Goal: Task Accomplishment & Management: Manage account settings

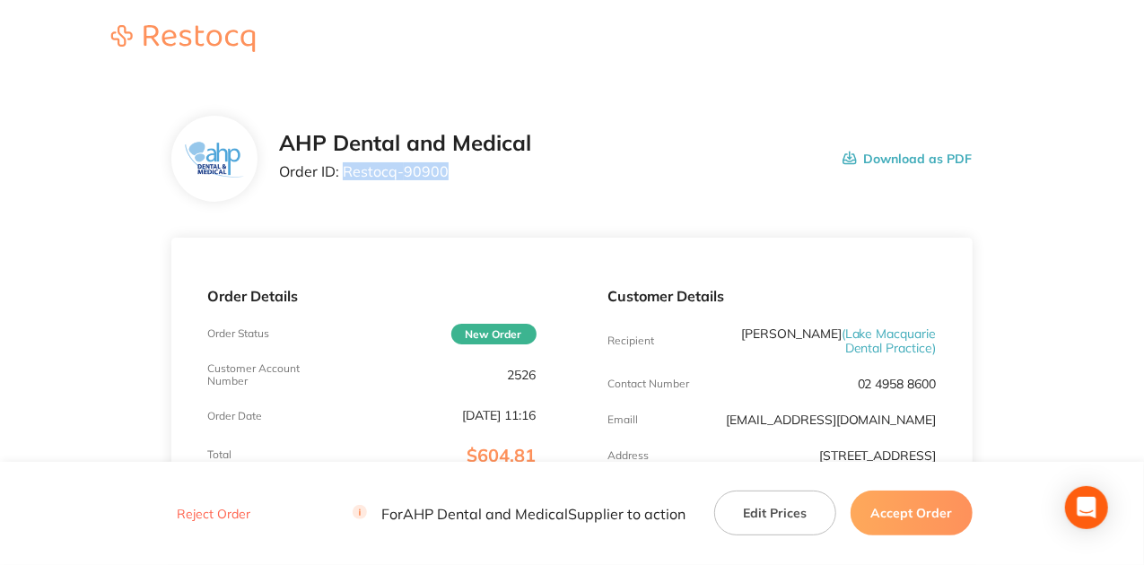
drag, startPoint x: 451, startPoint y: 172, endPoint x: 343, endPoint y: 169, distance: 107.8
click at [343, 169] on p "Order ID: Restocq- 90900" at bounding box center [405, 171] width 252 height 16
copy p "Restocq- 90900"
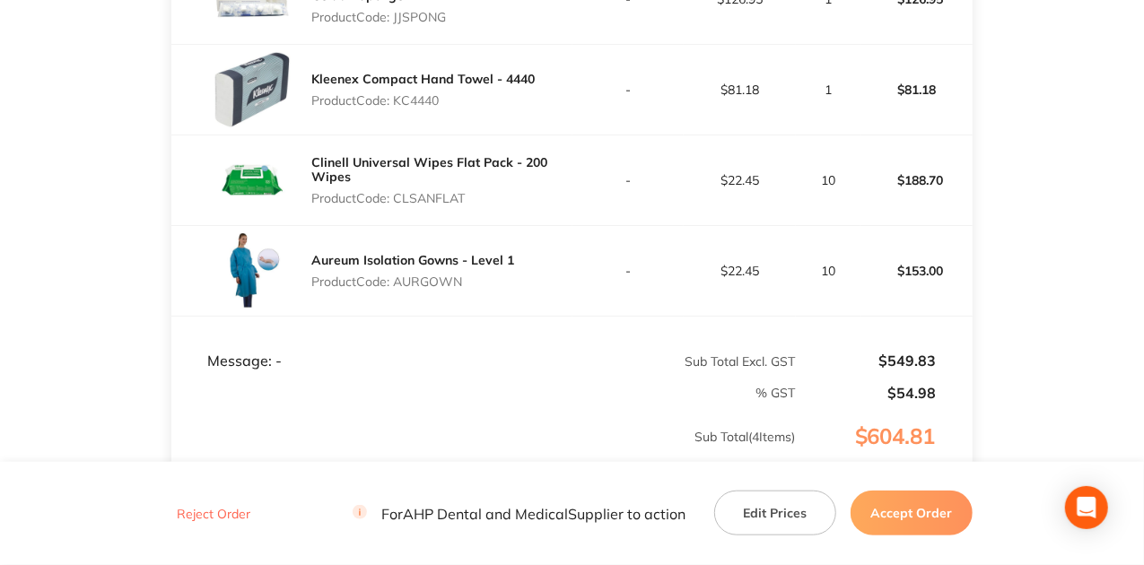
scroll to position [632, 0]
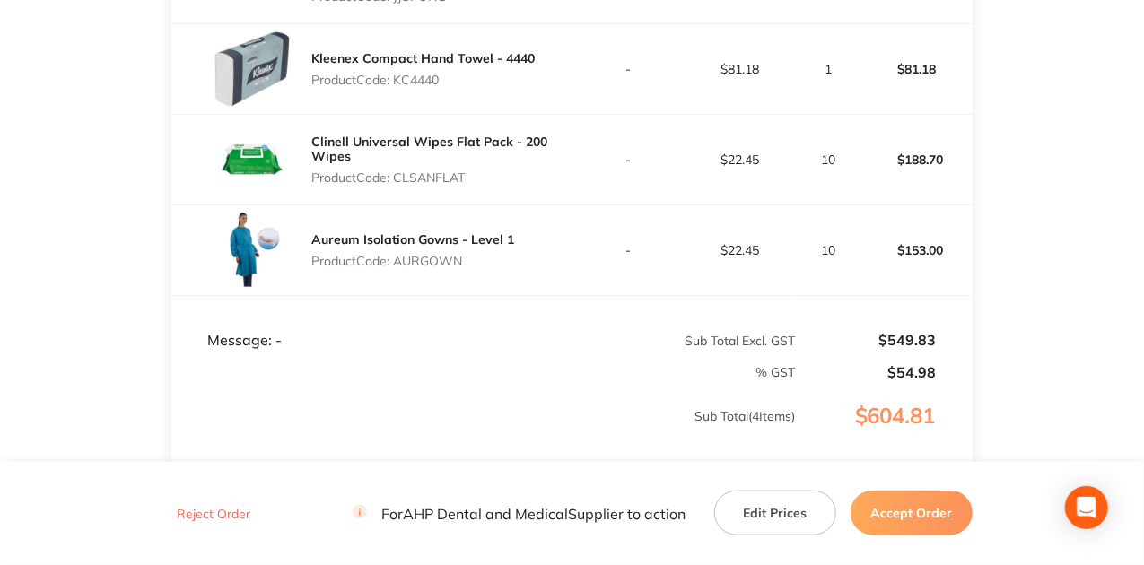
click at [539, 317] on td "Message: -" at bounding box center [371, 323] width 400 height 54
click at [377, 342] on td "Message: -" at bounding box center [371, 323] width 400 height 54
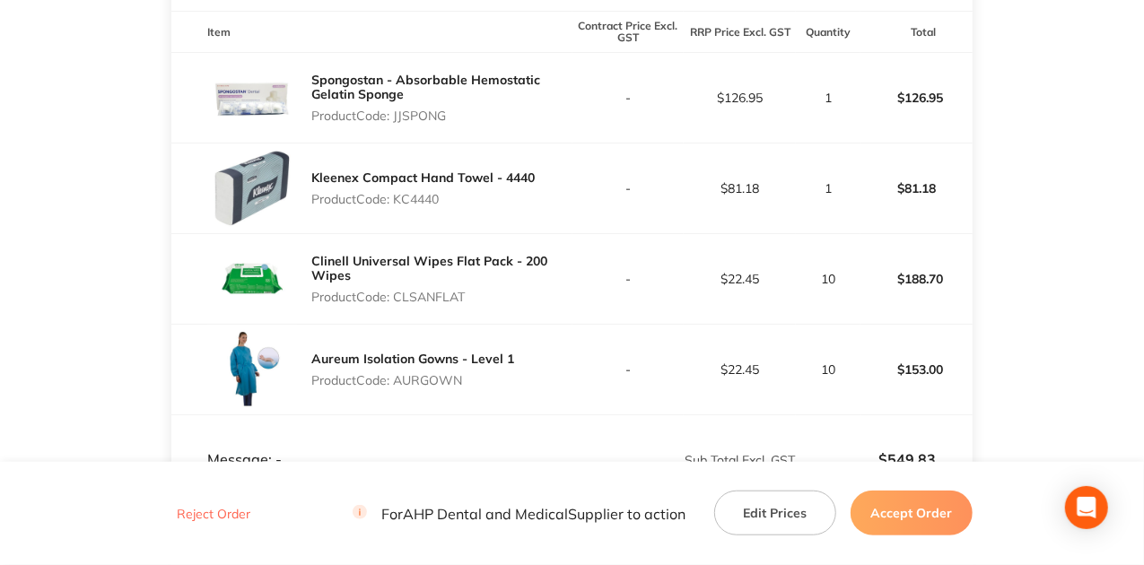
scroll to position [452, 0]
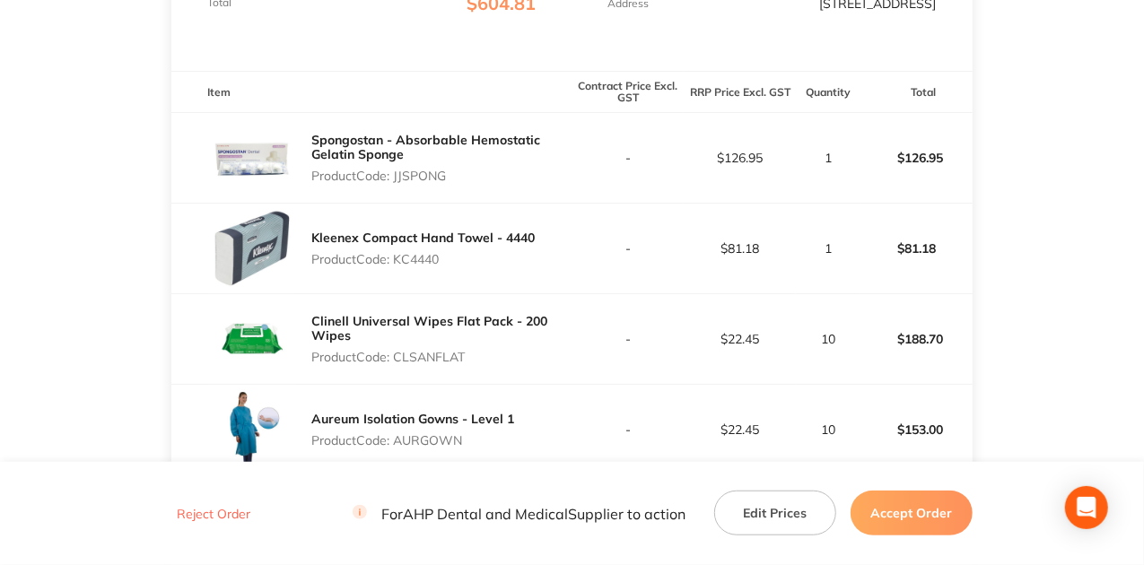
click at [792, 337] on td "$22.45" at bounding box center [740, 339] width 112 height 91
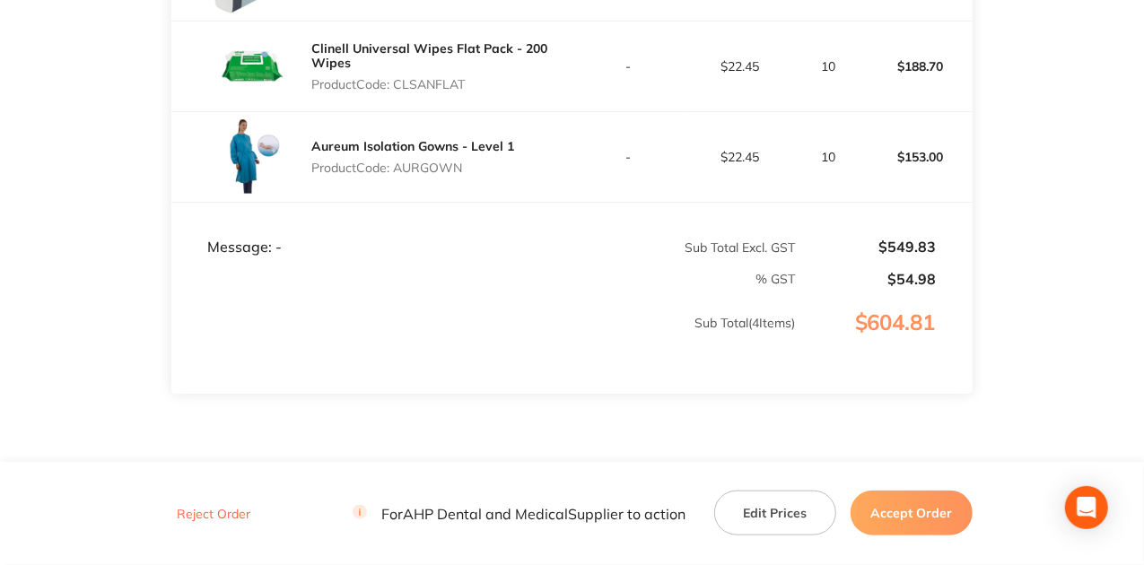
scroll to position [752, 0]
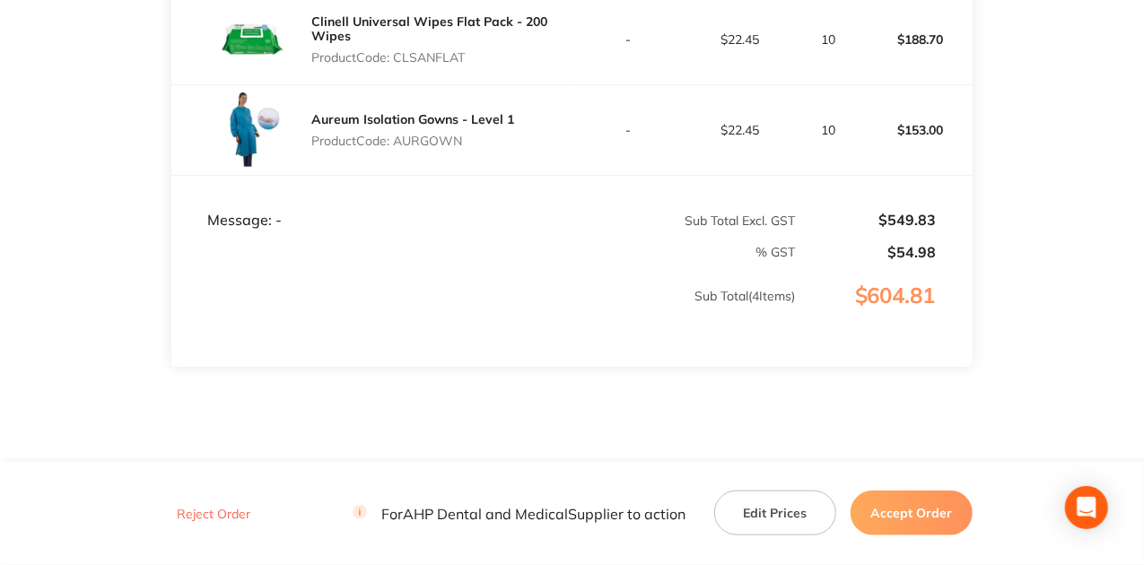
click at [951, 508] on button "Accept Order" at bounding box center [912, 513] width 122 height 45
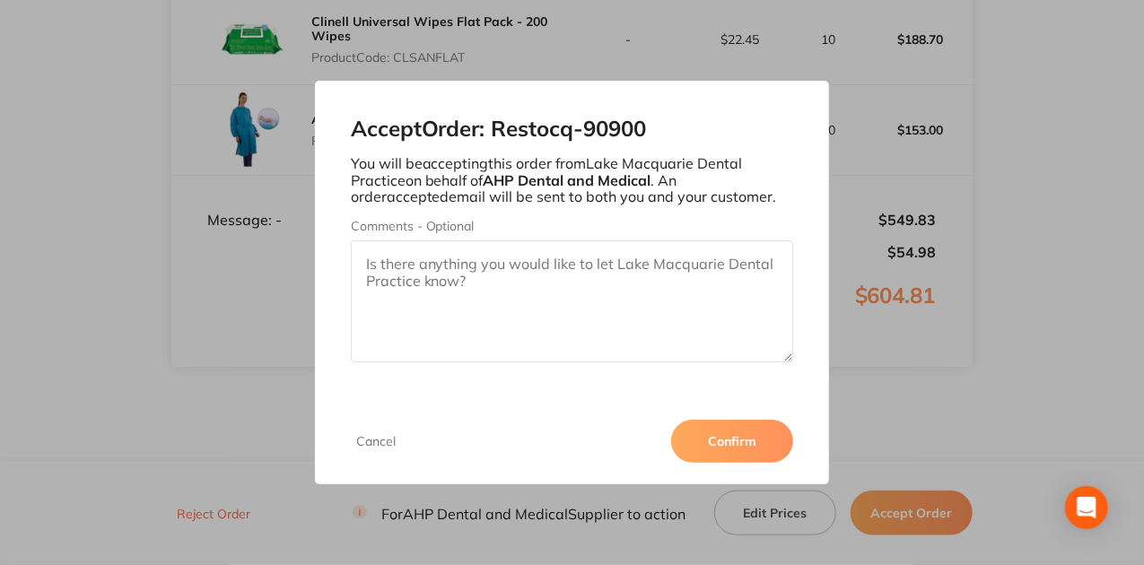
click at [752, 429] on button "Confirm" at bounding box center [732, 441] width 122 height 43
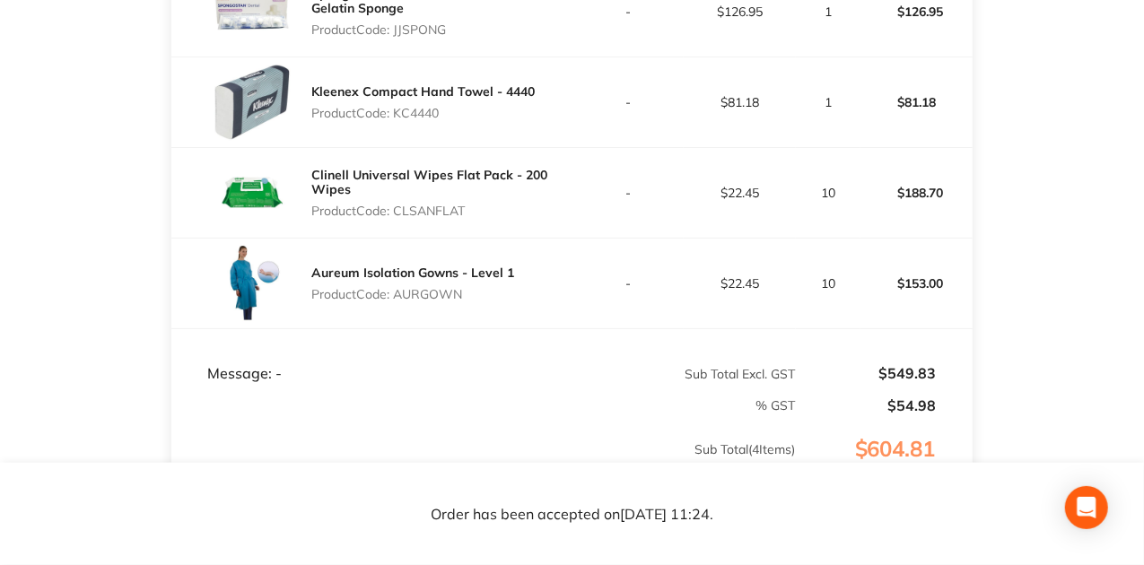
scroll to position [718, 0]
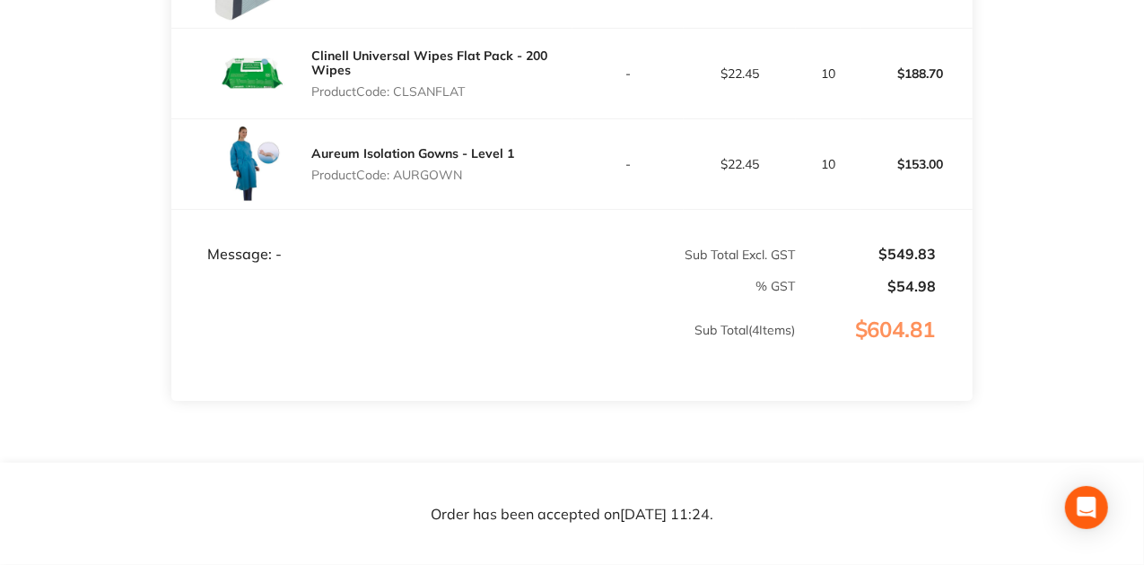
click at [585, 150] on td "-" at bounding box center [629, 164] width 112 height 91
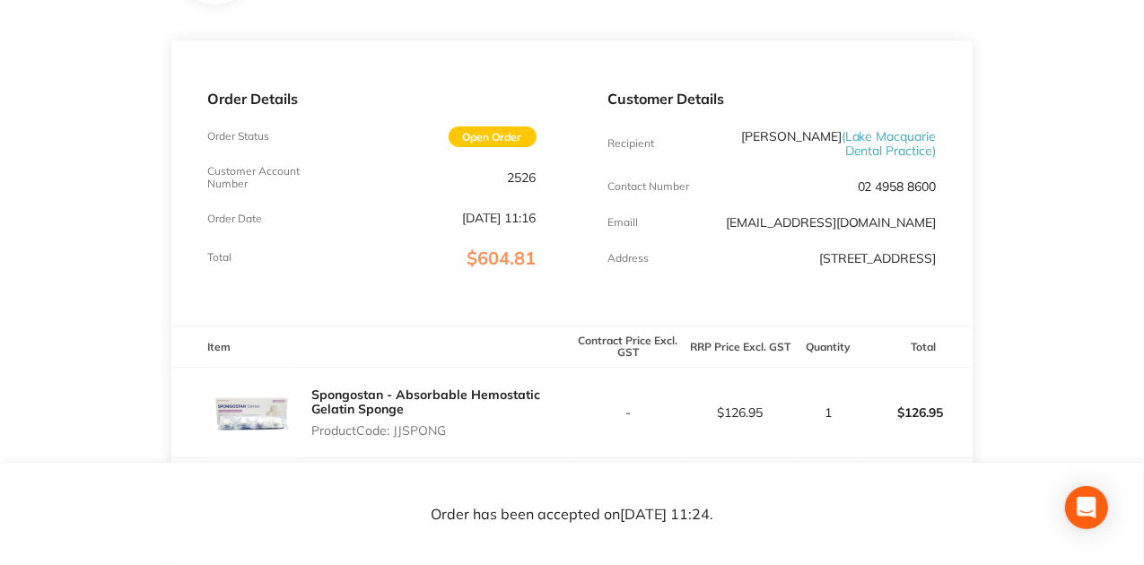
scroll to position [180, 0]
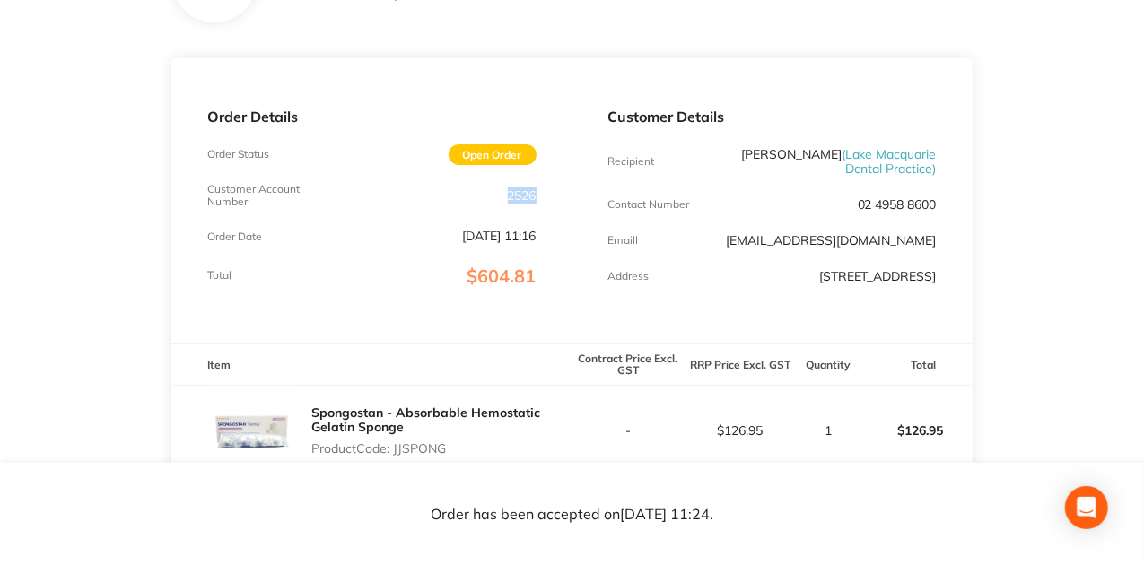
drag, startPoint x: 504, startPoint y: 201, endPoint x: 552, endPoint y: 196, distance: 47.9
click at [552, 196] on div "Order Details Order Status Open Order Customer Account Number 2526 Order Date […" at bounding box center [371, 200] width 400 height 285
click at [592, 238] on div "Customer Details Recipient [PERSON_NAME] ( Lake Macquarie Dental Practice ) Con…" at bounding box center [773, 200] width 400 height 285
drag, startPoint x: 506, startPoint y: 195, endPoint x: 542, endPoint y: 189, distance: 36.3
click at [542, 189] on div "Order Details Order Status Open Order Customer Account Number 2526 Order Date […" at bounding box center [371, 200] width 400 height 285
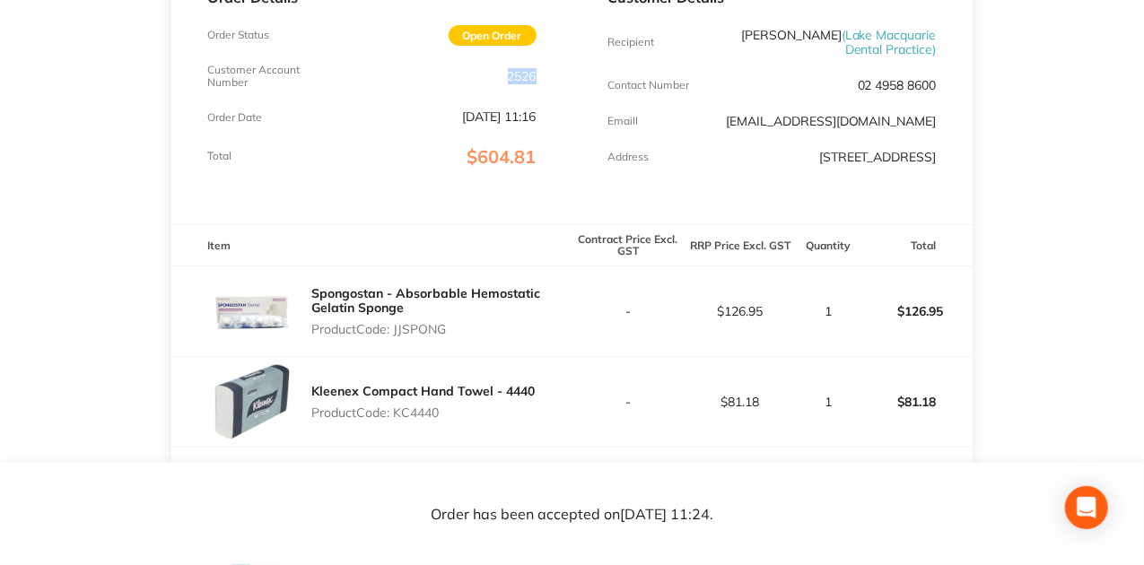
scroll to position [359, 0]
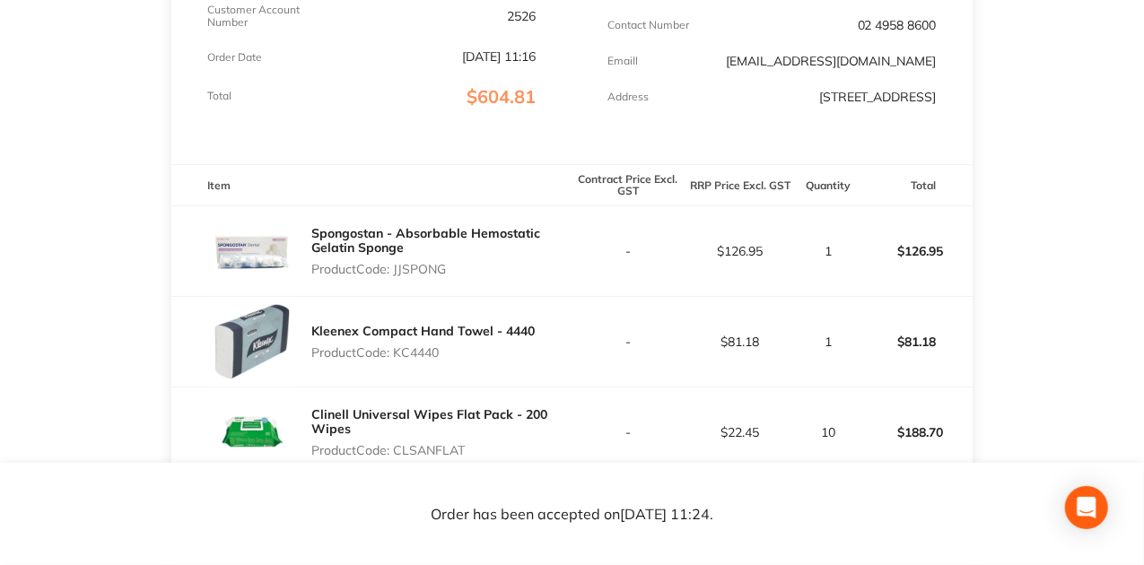
click at [585, 309] on td "-" at bounding box center [629, 342] width 112 height 91
drag, startPoint x: 393, startPoint y: 285, endPoint x: 452, endPoint y: 280, distance: 59.5
click at [452, 276] on p "Product Code: JJSPONG" at bounding box center [441, 269] width 260 height 14
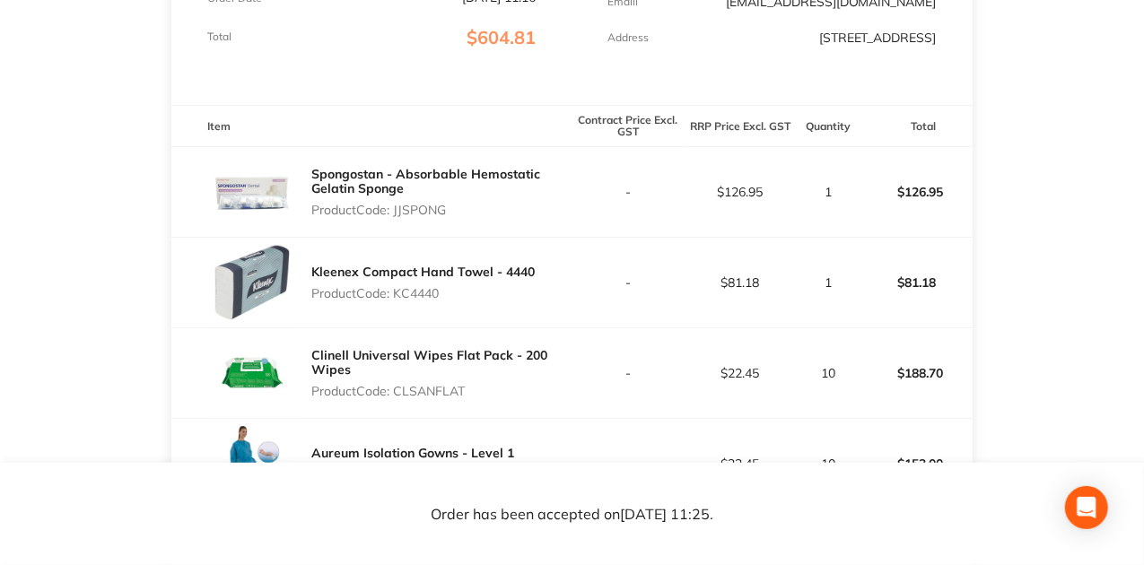
drag, startPoint x: 454, startPoint y: 316, endPoint x: 395, endPoint y: 318, distance: 59.3
click at [395, 308] on div "Kleenex Compact Hand Towel - 4440 Product Code: KC4440" at bounding box center [422, 283] width 223 height 50
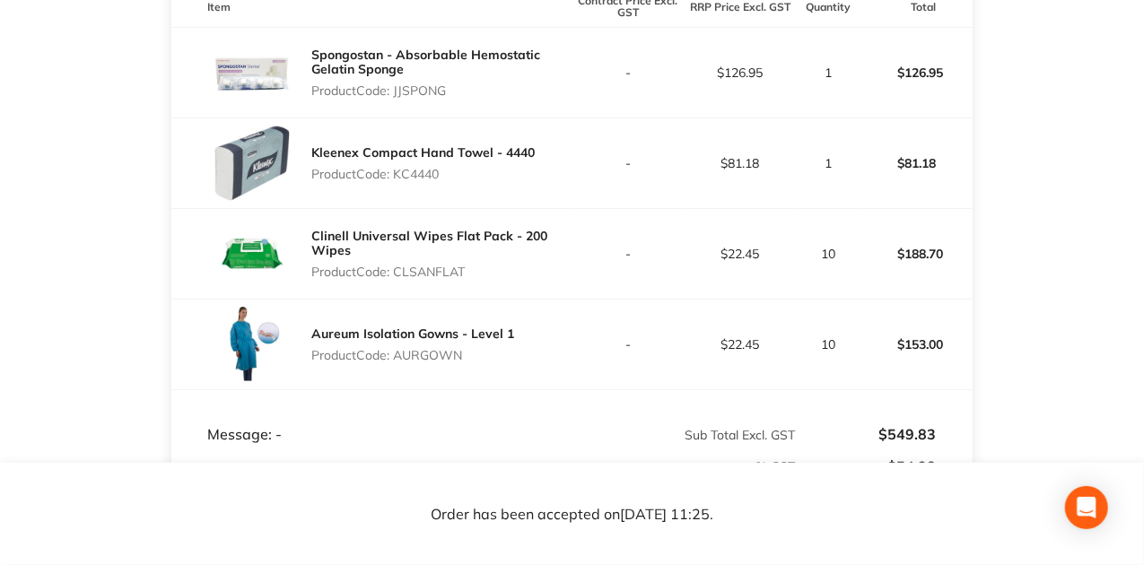
scroll to position [539, 0]
drag, startPoint x: 501, startPoint y: 280, endPoint x: 399, endPoint y: 283, distance: 101.5
click at [399, 278] on p "Product Code: CLSANFLAT" at bounding box center [441, 271] width 260 height 14
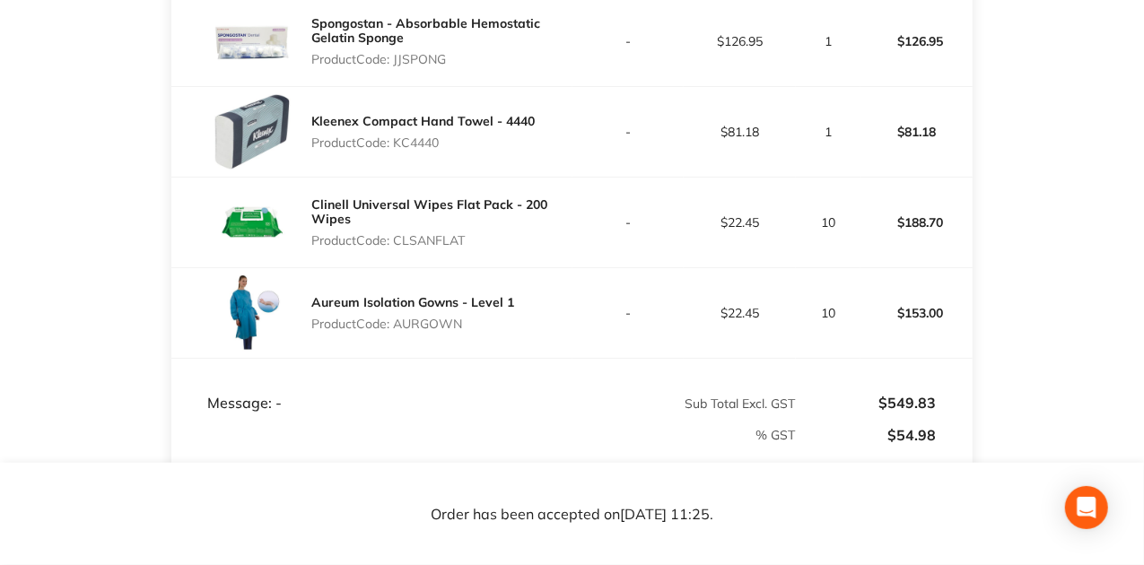
scroll to position [598, 0]
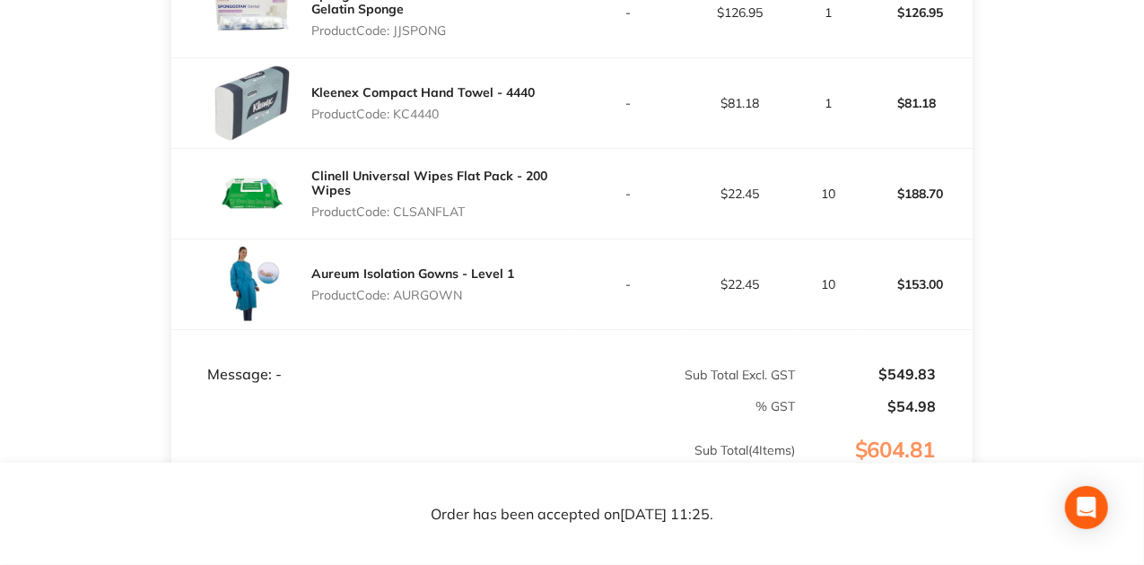
click at [464, 347] on td "Message: -" at bounding box center [371, 357] width 400 height 54
drag, startPoint x: 392, startPoint y: 303, endPoint x: 468, endPoint y: 302, distance: 75.4
click at [468, 302] on p "Product Code: AURGOWN" at bounding box center [412, 295] width 203 height 14
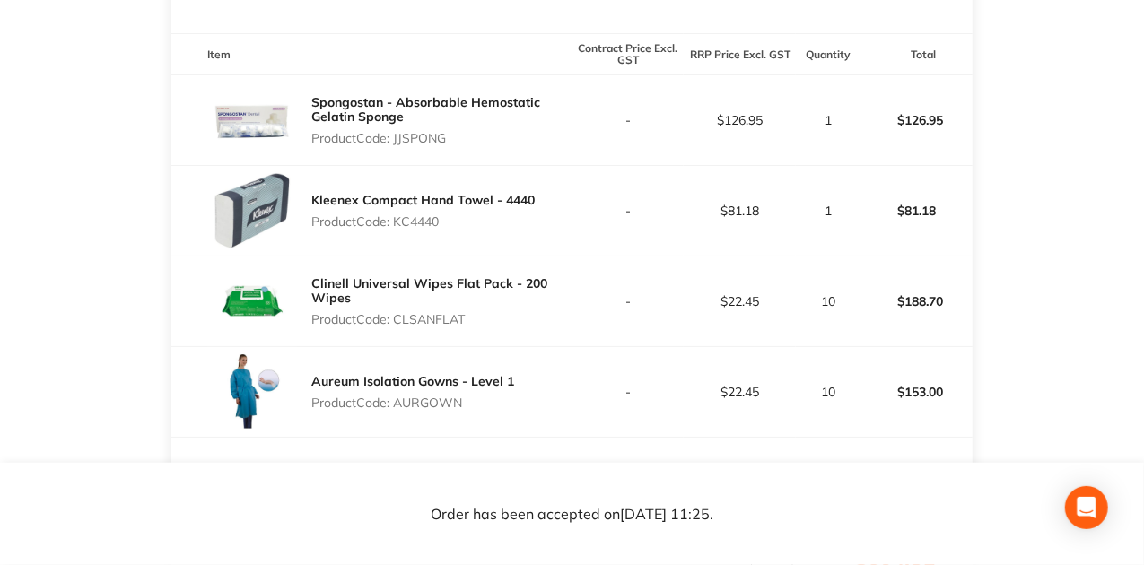
scroll to position [478, 0]
